Goal: Task Accomplishment & Management: Complete application form

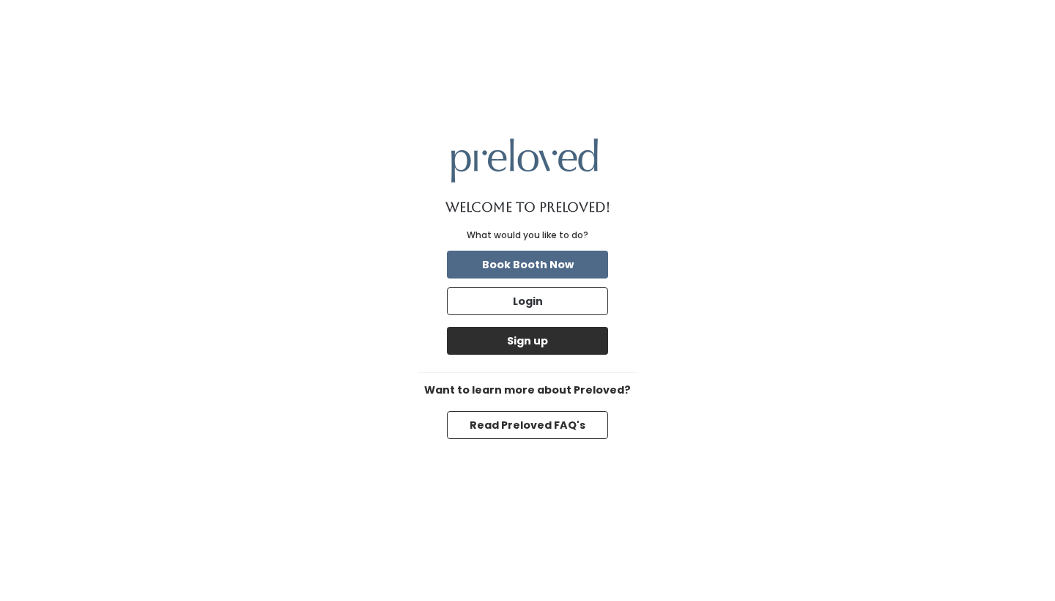
click at [539, 349] on button "Sign up" at bounding box center [527, 341] width 161 height 28
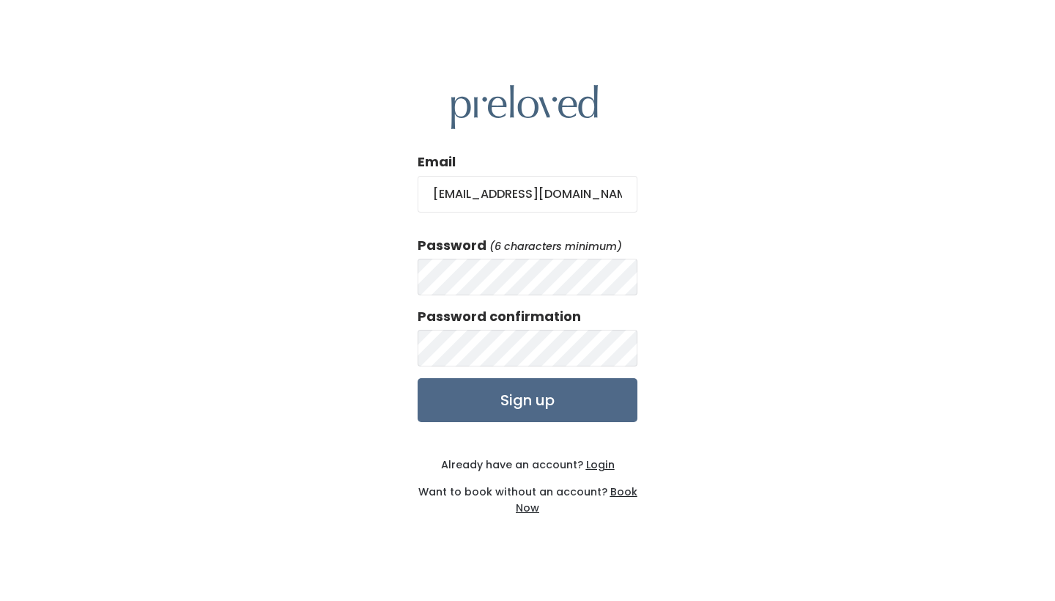
type input "martinez_london@yahoo.com"
click at [709, 352] on div "Email martinez_london@yahoo.com Password (6 characters minimum) Password confir…" at bounding box center [527, 300] width 1055 height 601
click at [548, 403] on input "Sign up" at bounding box center [528, 400] width 220 height 44
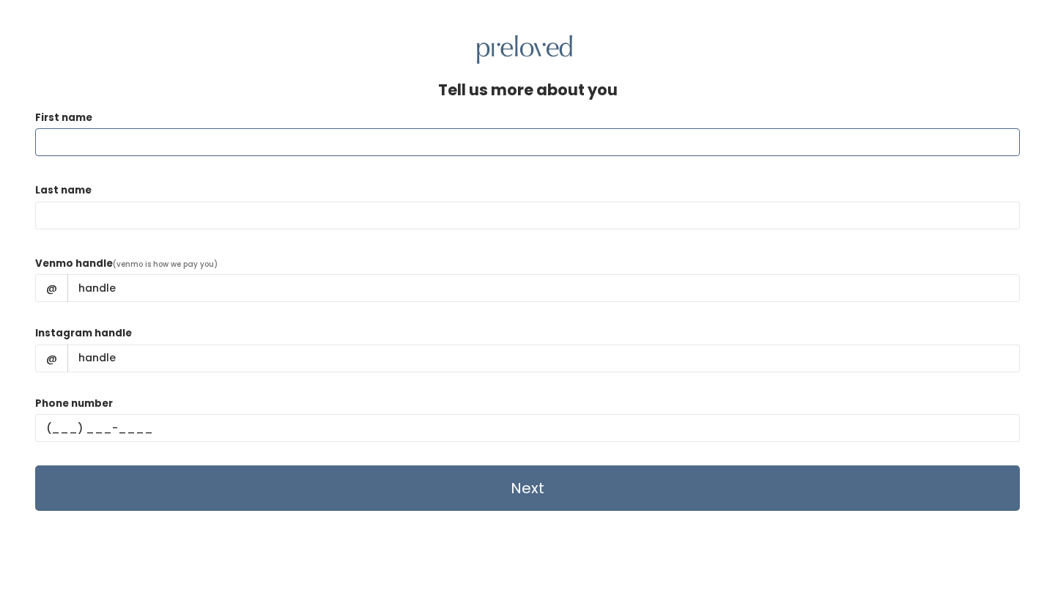
type input "L"
type input "Savannah"
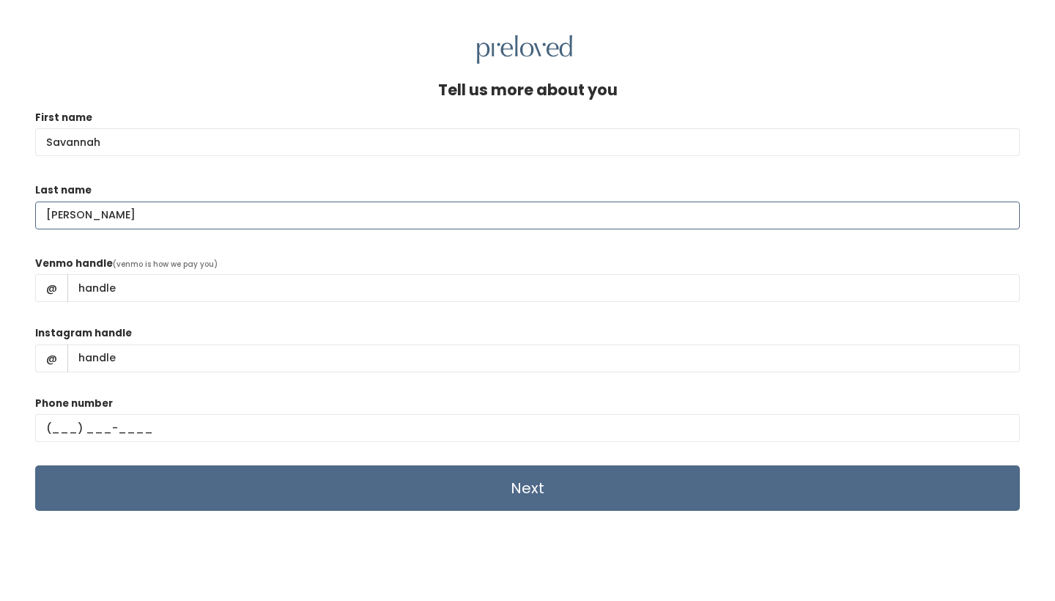
type input "Mengel"
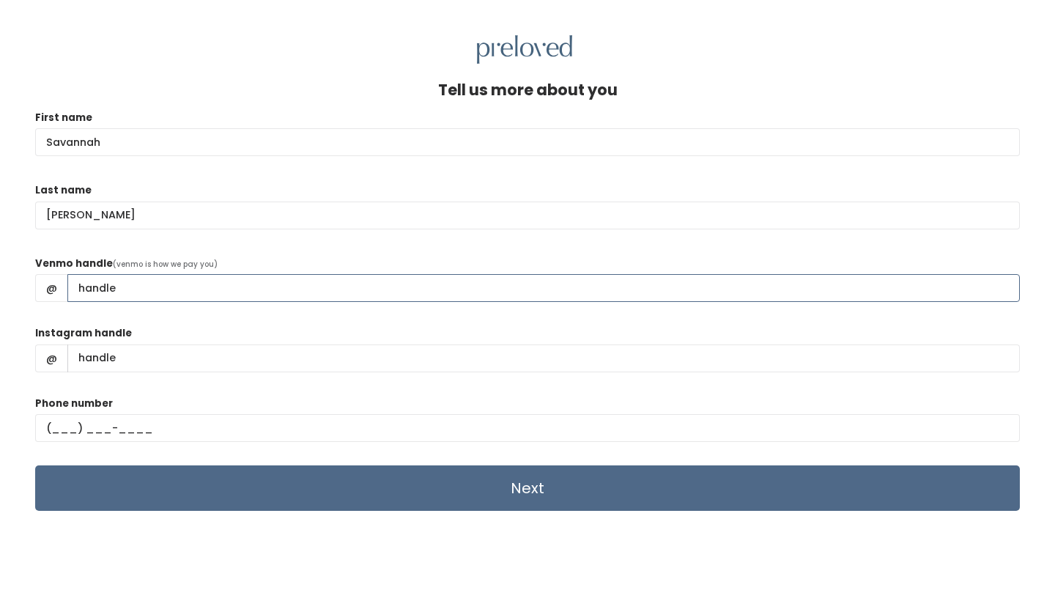
click at [520, 292] on input "Venmo handle" at bounding box center [543, 288] width 953 height 28
